Goal: Task Accomplishment & Management: Manage account settings

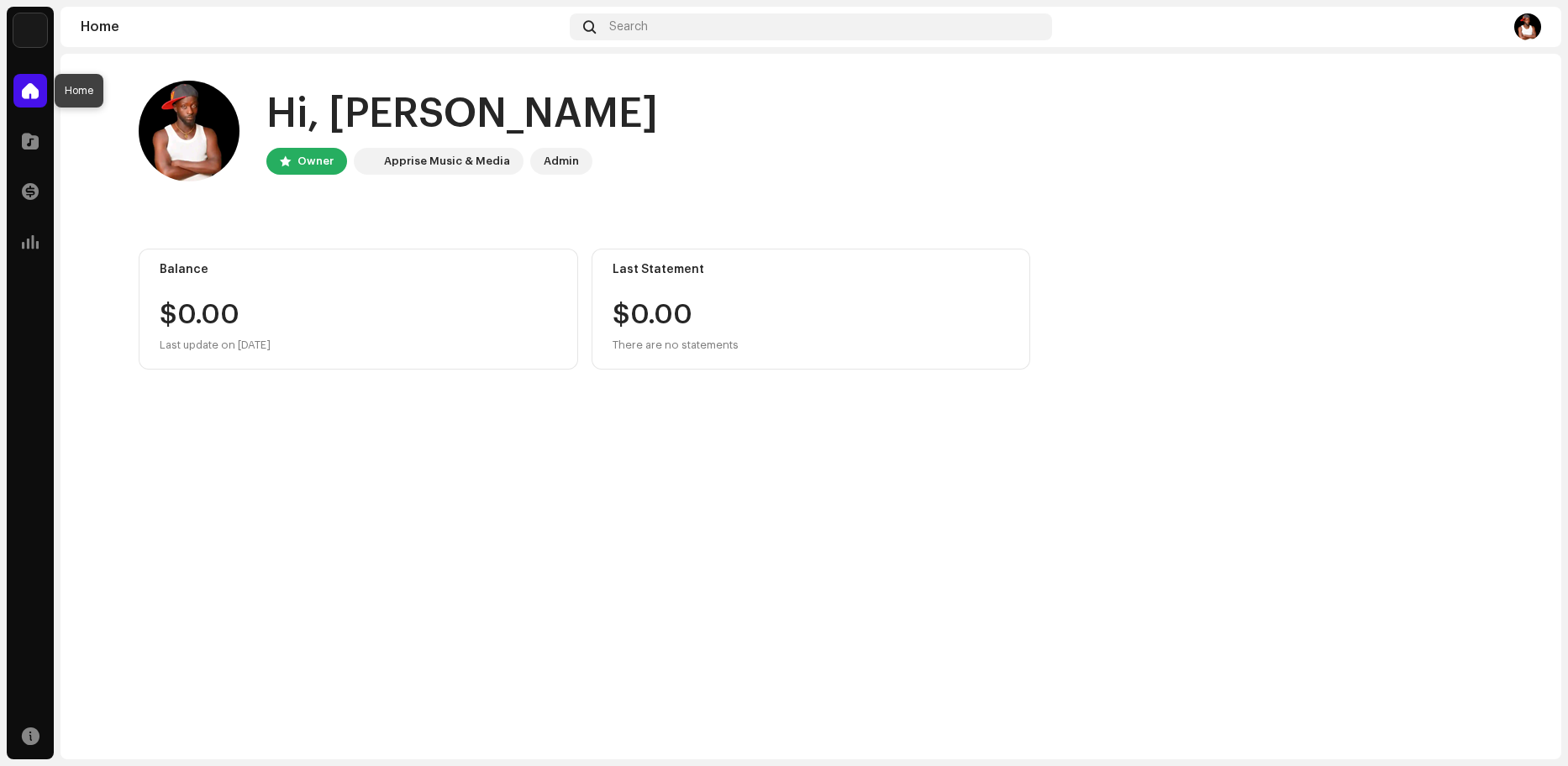
click at [33, 79] on div at bounding box center [30, 91] width 33 height 33
click at [34, 24] on img at bounding box center [30, 30] width 33 height 33
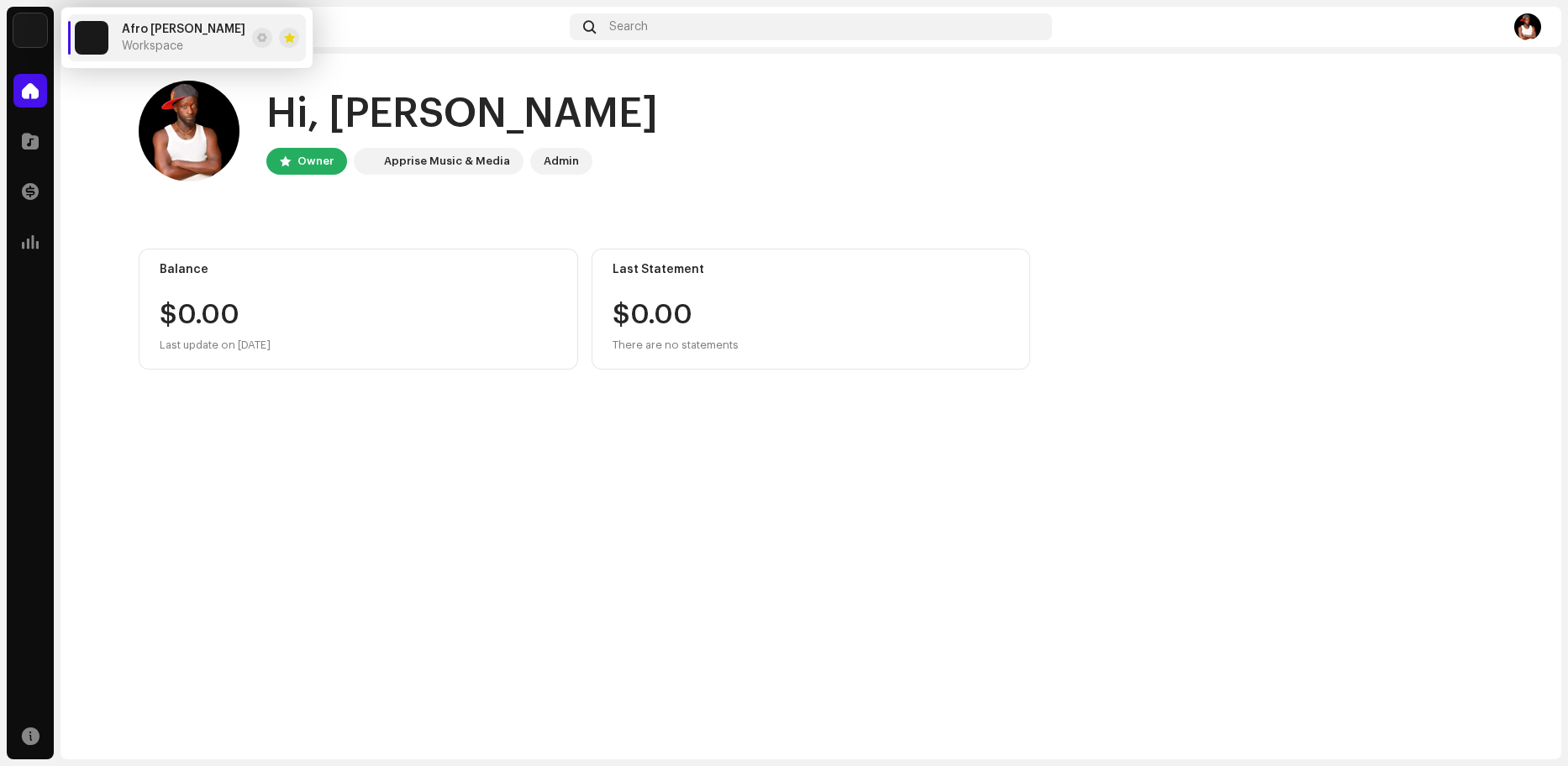
click at [33, 39] on img at bounding box center [30, 30] width 33 height 33
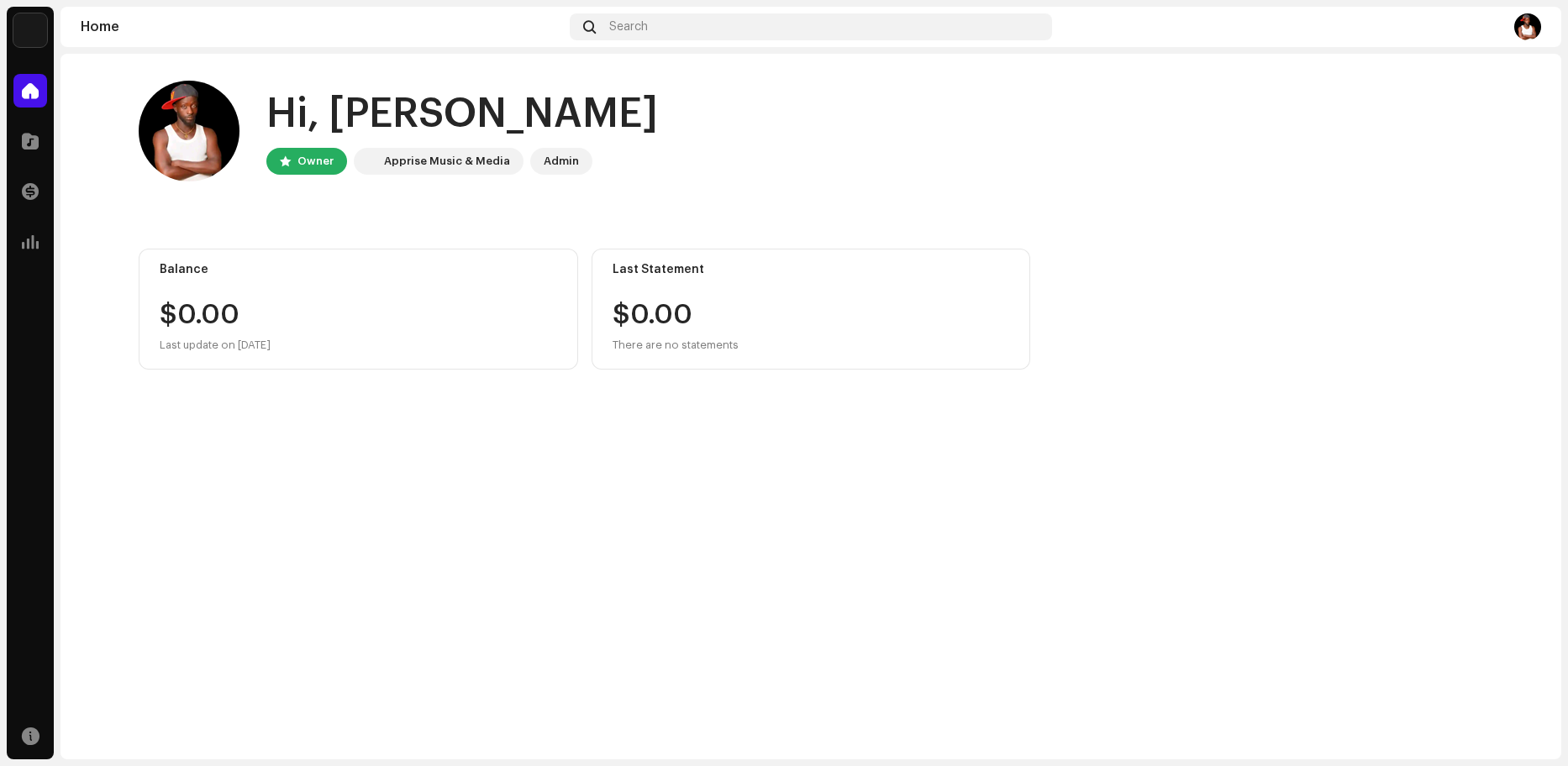
click at [33, 39] on img at bounding box center [30, 30] width 33 height 33
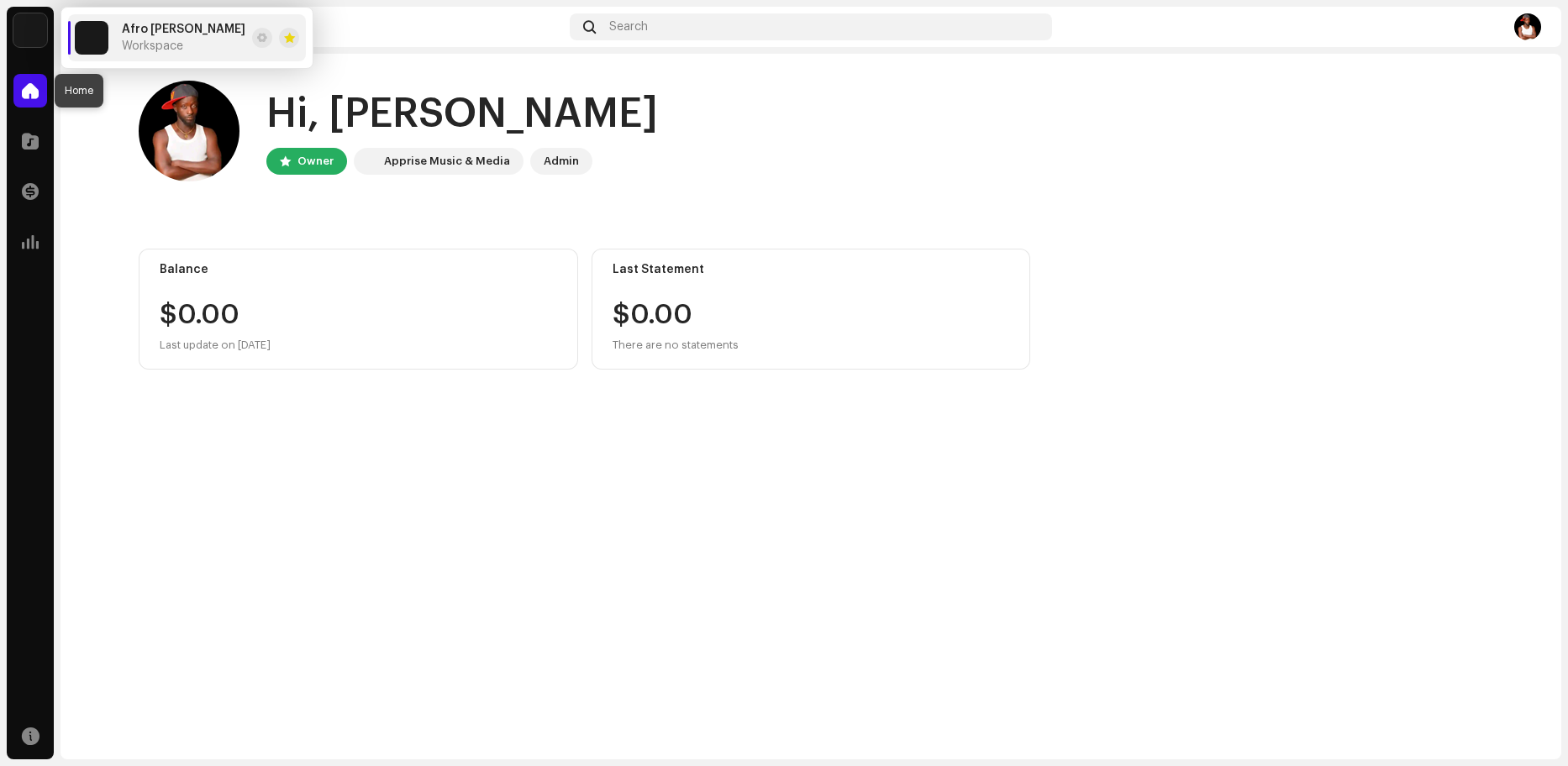
click at [33, 84] on span at bounding box center [30, 90] width 17 height 13
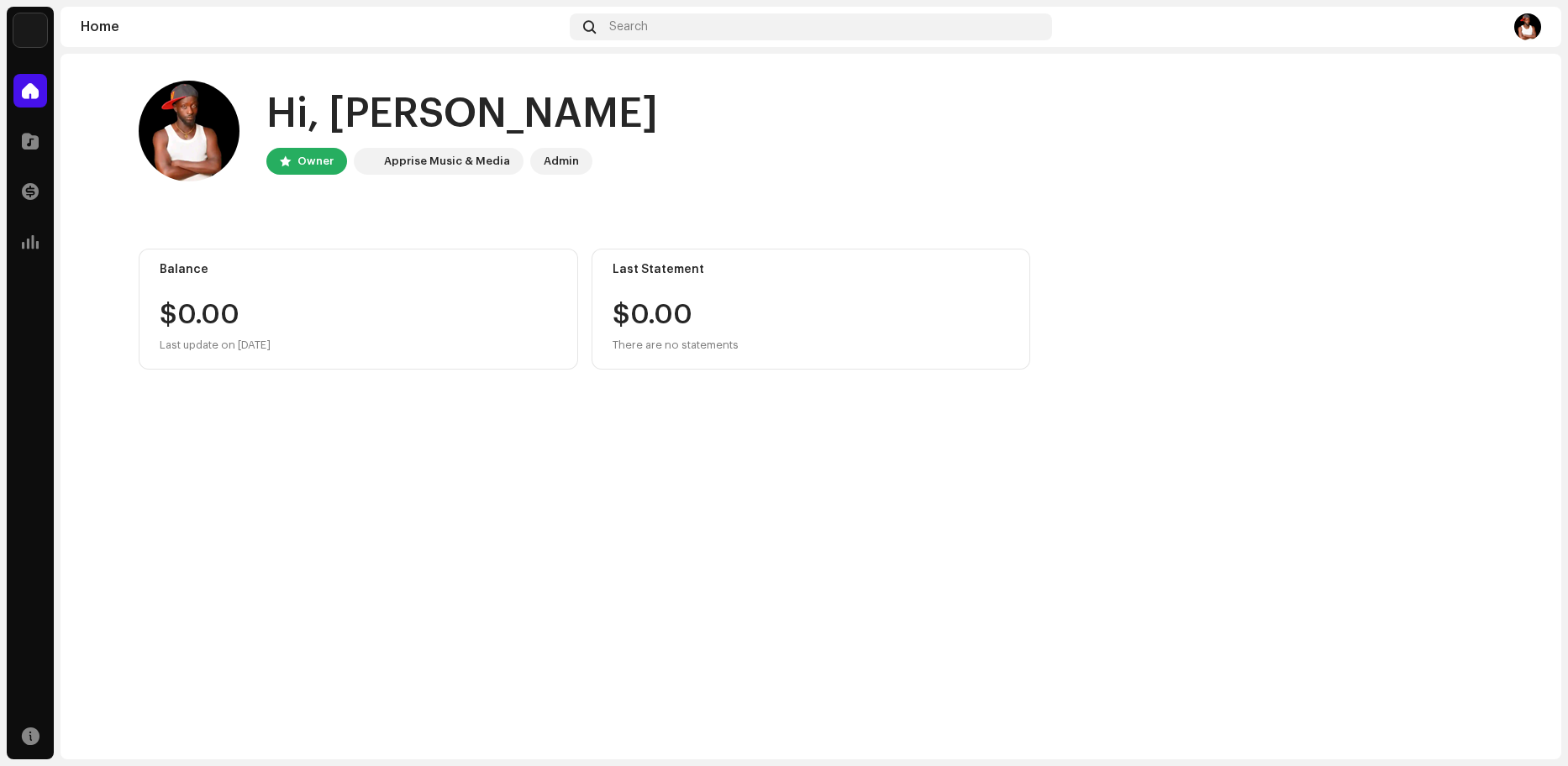
click at [33, 98] on span at bounding box center [30, 90] width 17 height 13
click at [33, 246] on span at bounding box center [30, 241] width 17 height 13
click at [34, 143] on span at bounding box center [30, 141] width 17 height 13
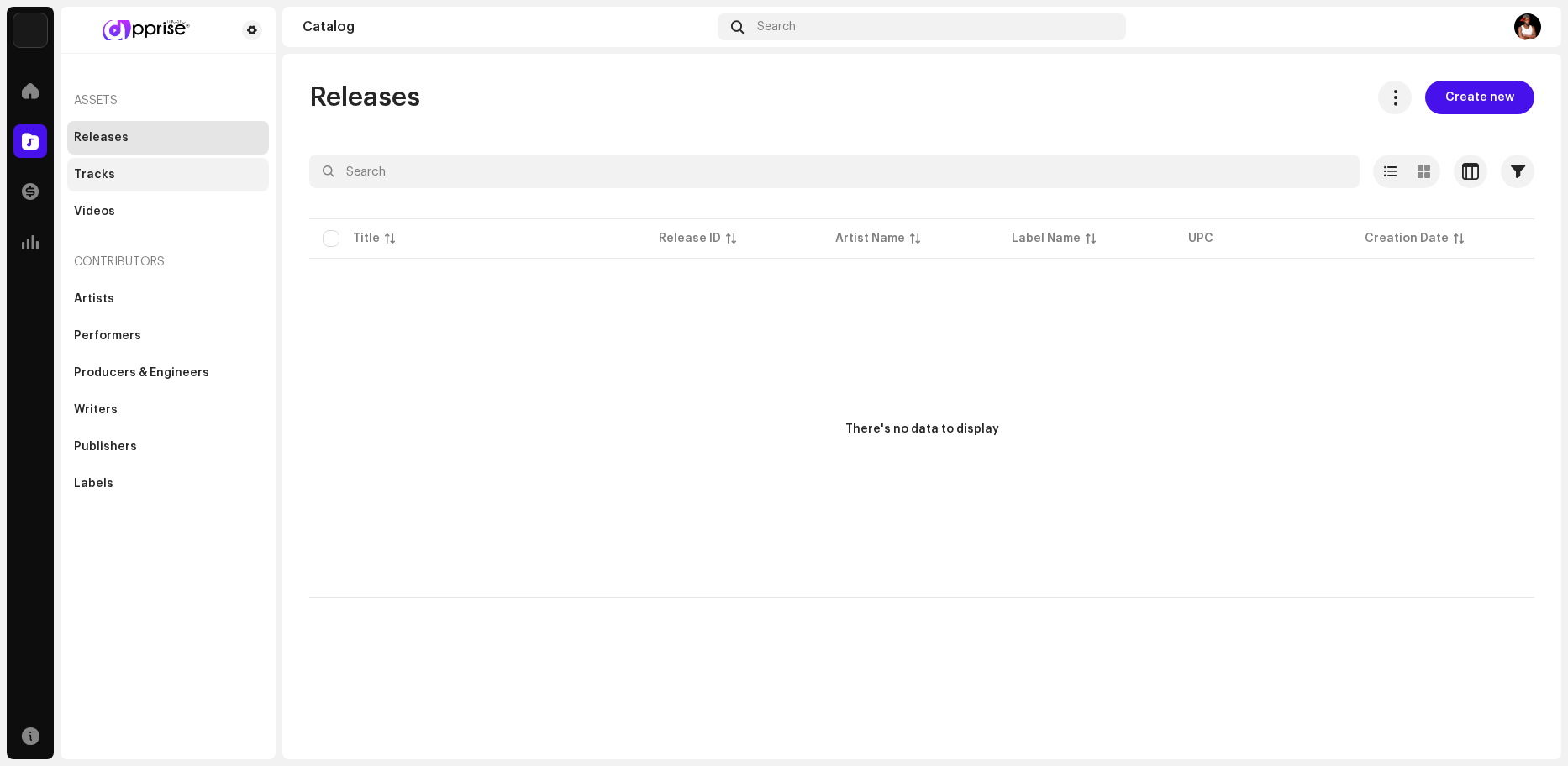
click at [78, 186] on div "Tracks" at bounding box center [167, 174] width 202 height 33
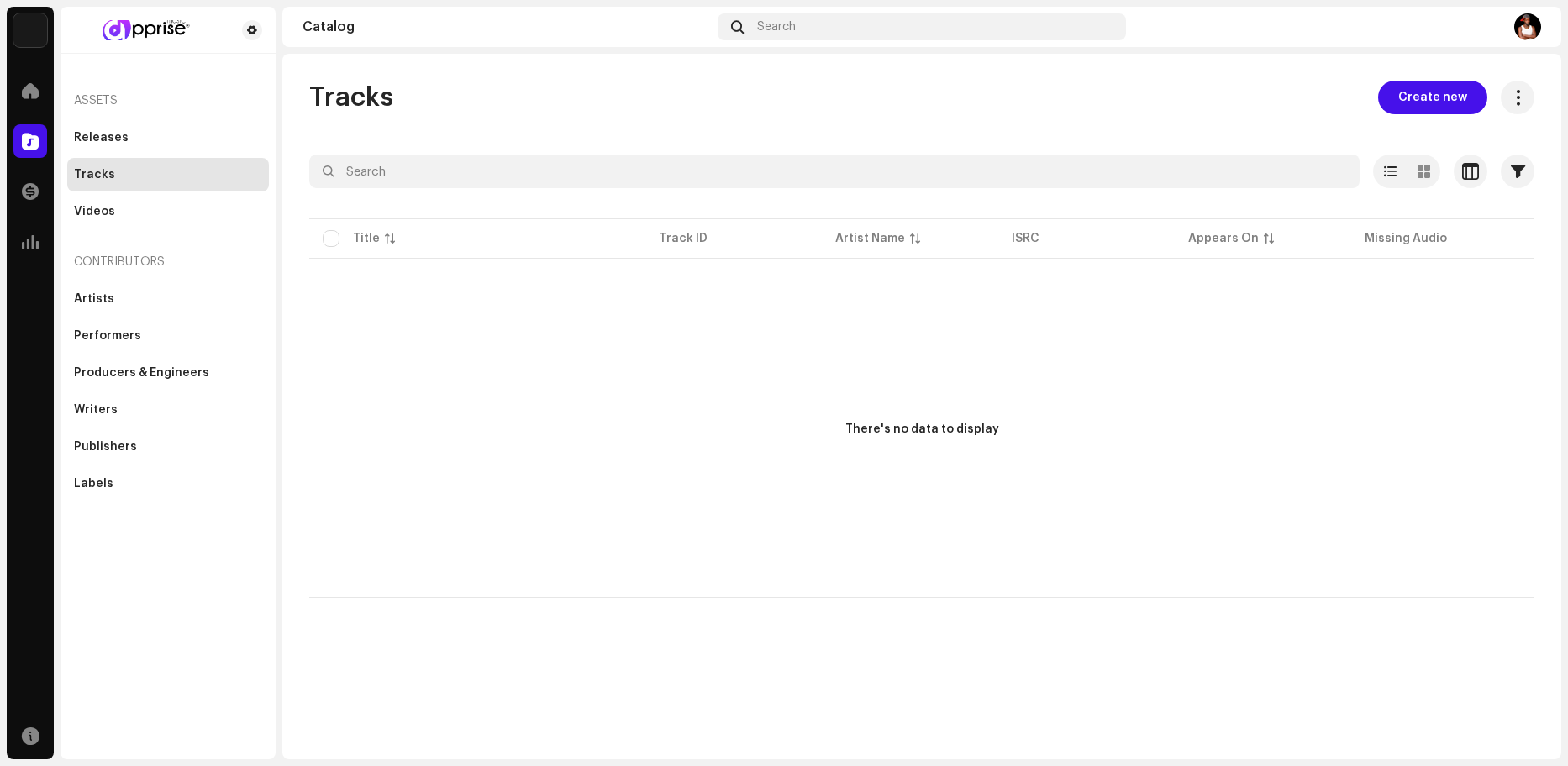
click at [101, 101] on div "Assets" at bounding box center [167, 101] width 202 height 41
click at [102, 123] on div "Releases" at bounding box center [167, 137] width 202 height 33
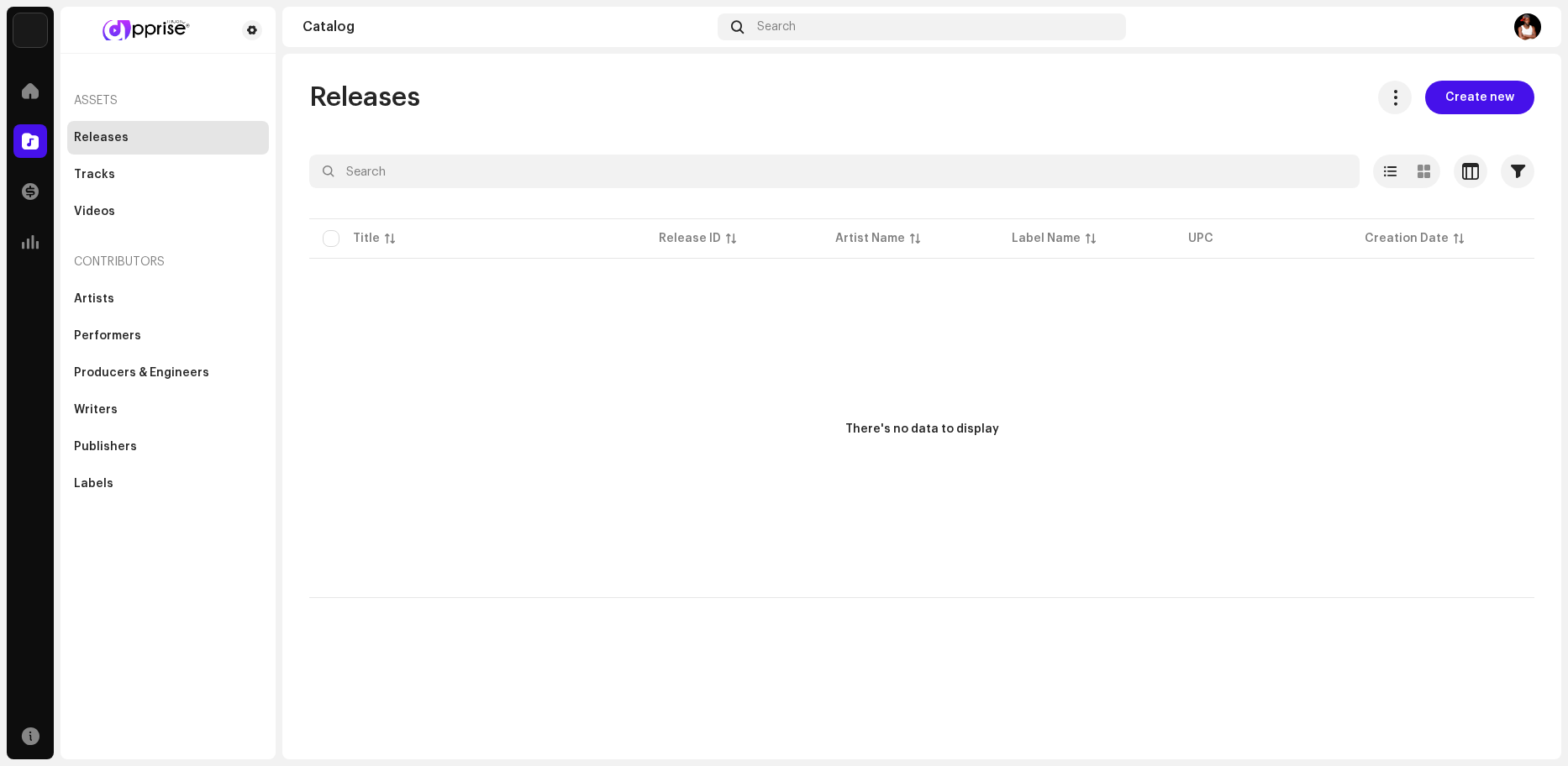
click at [101, 103] on div "Assets" at bounding box center [167, 101] width 202 height 41
click at [37, 80] on div at bounding box center [30, 91] width 33 height 33
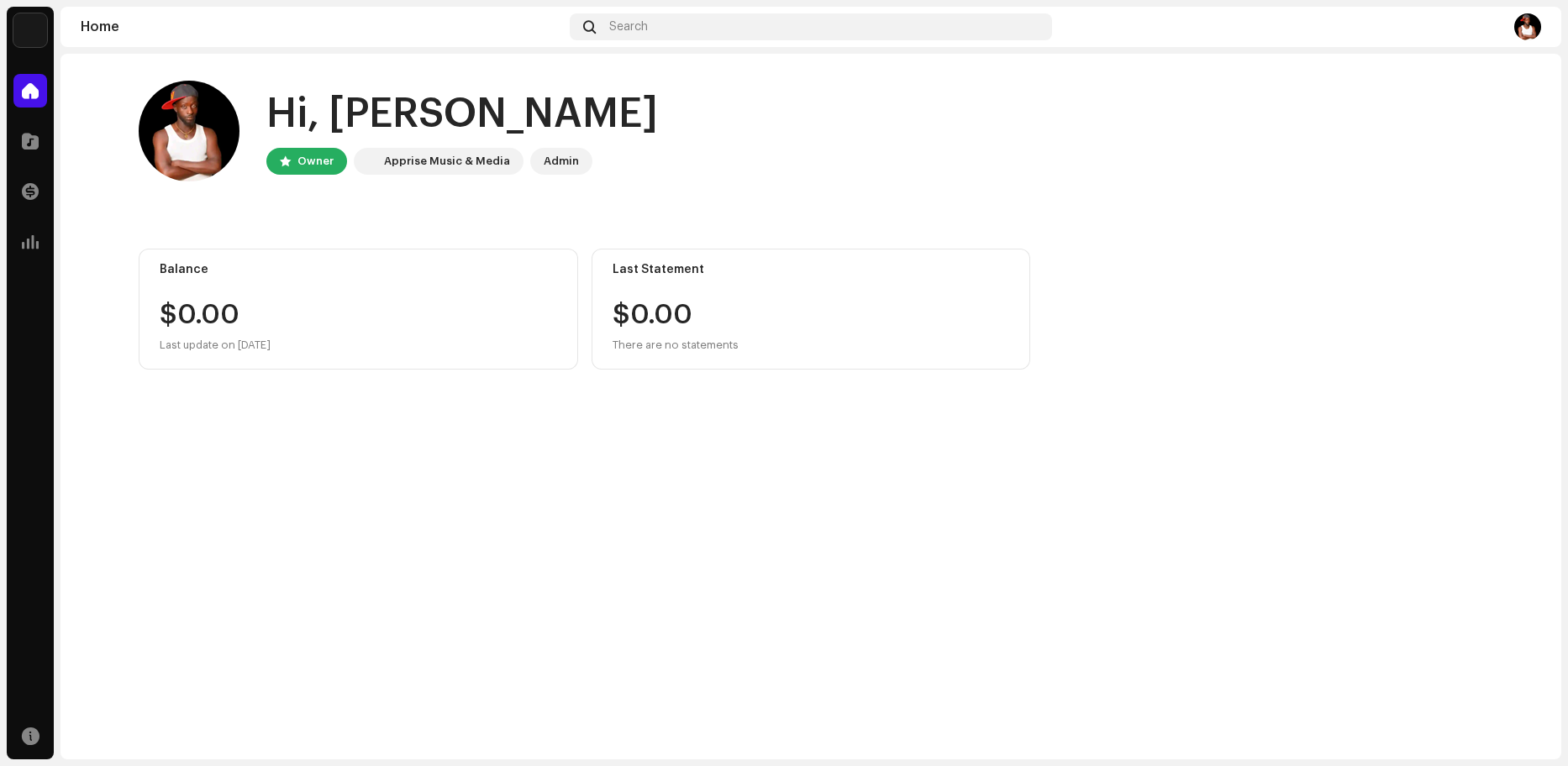
click at [35, 34] on img at bounding box center [30, 30] width 33 height 33
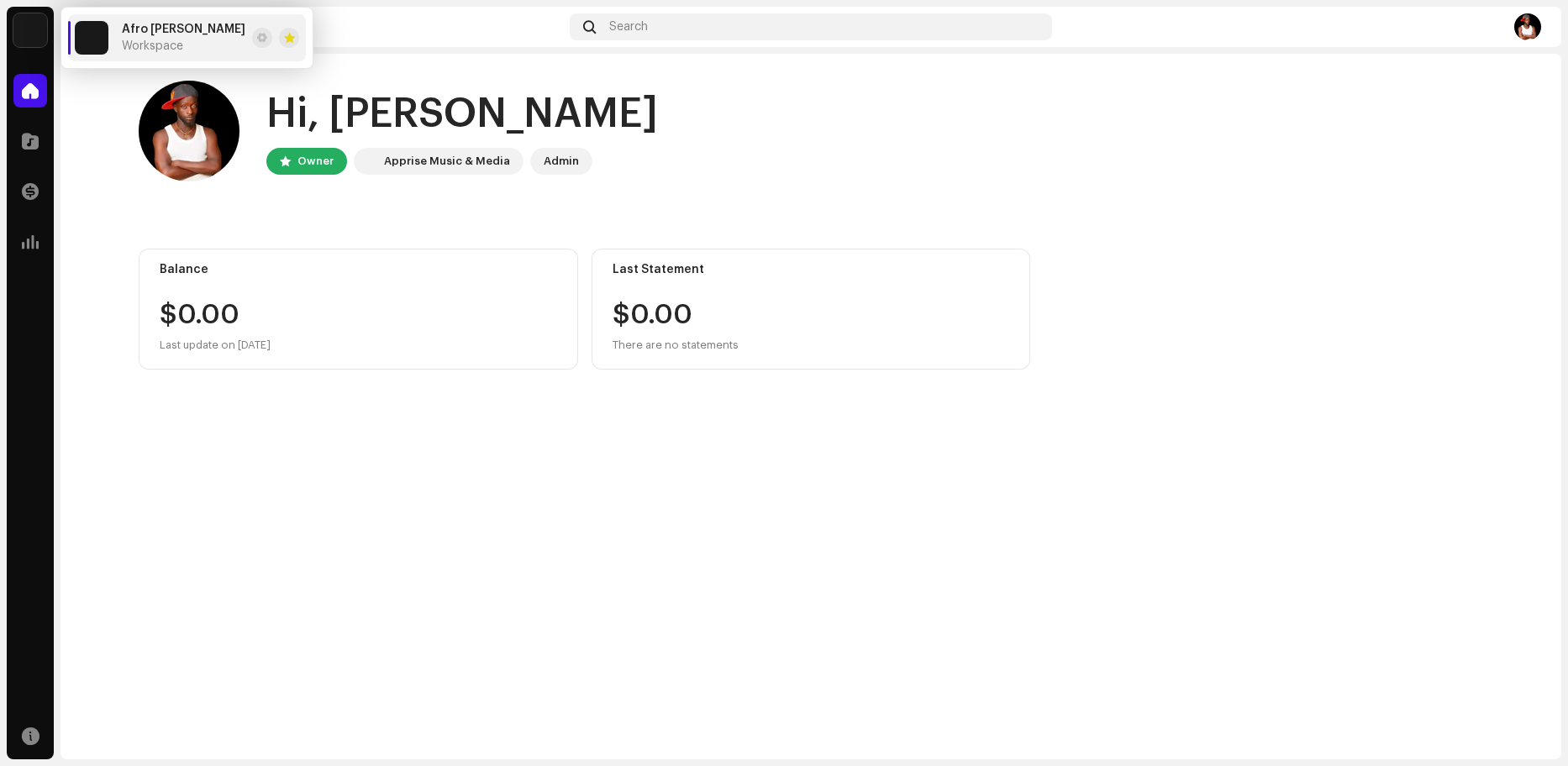
click at [1525, 29] on img at bounding box center [1528, 26] width 27 height 27
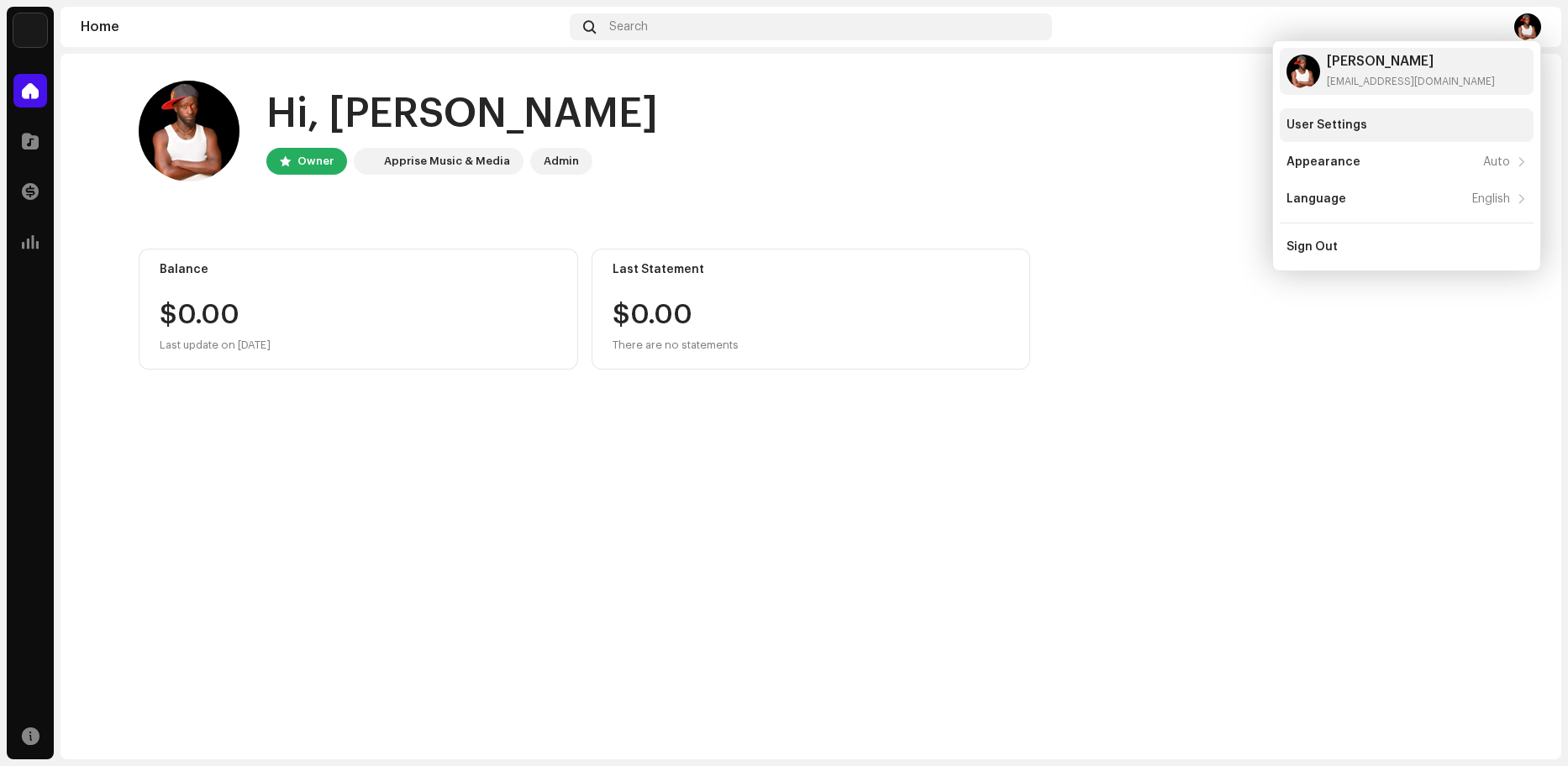
click at [1344, 115] on div "User Settings" at bounding box center [1406, 125] width 254 height 33
